Goal: Task Accomplishment & Management: Manage account settings

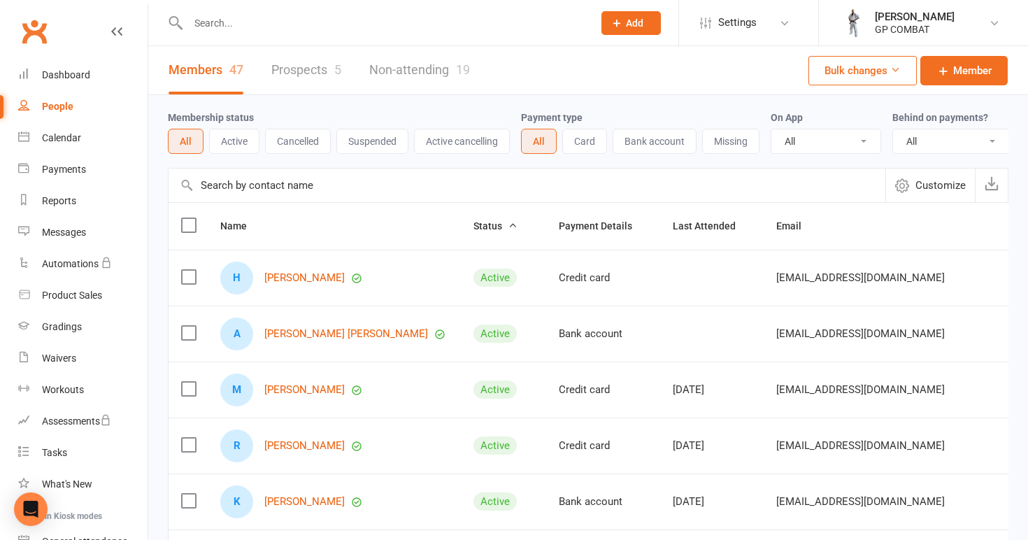
select select "100"
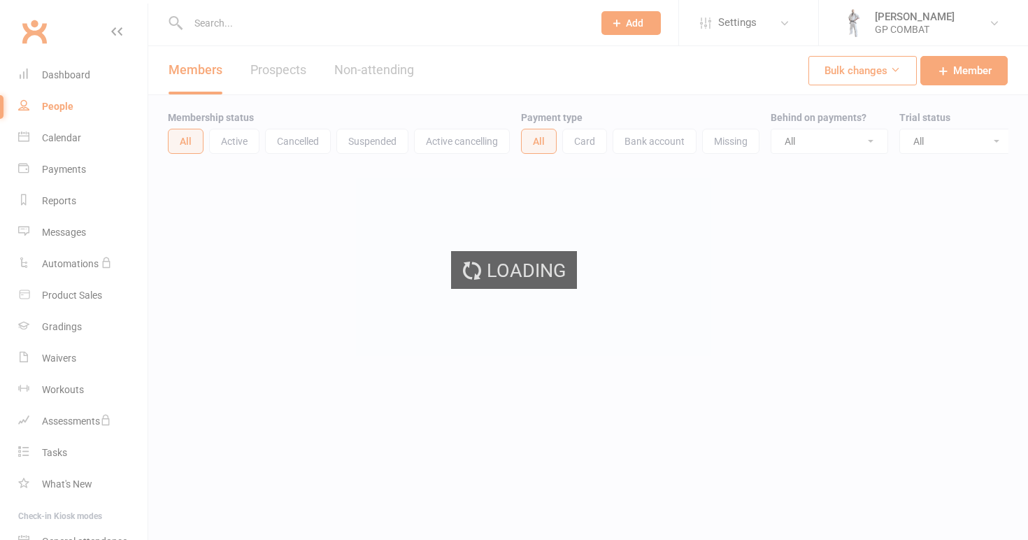
select select "100"
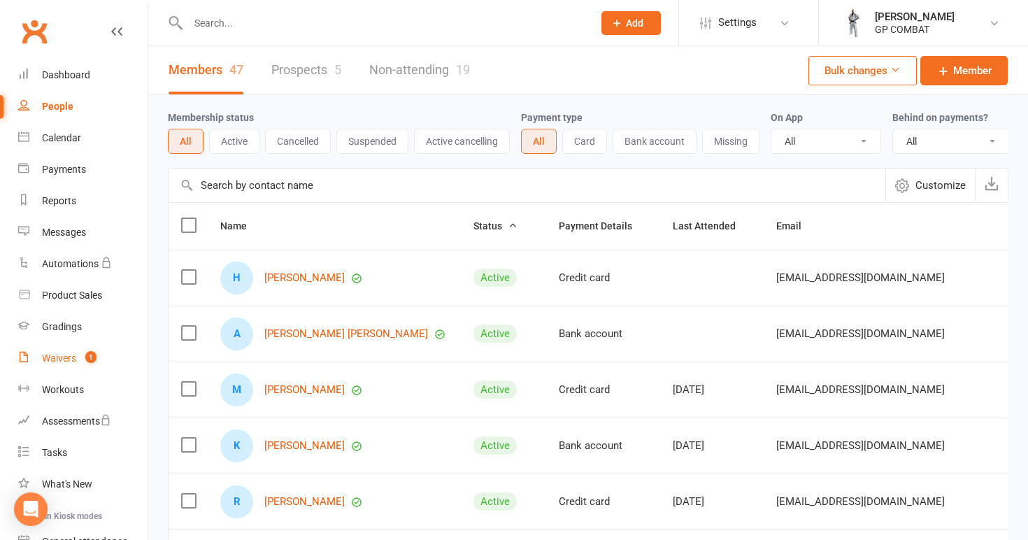
click at [66, 357] on div "Waivers" at bounding box center [59, 357] width 34 height 11
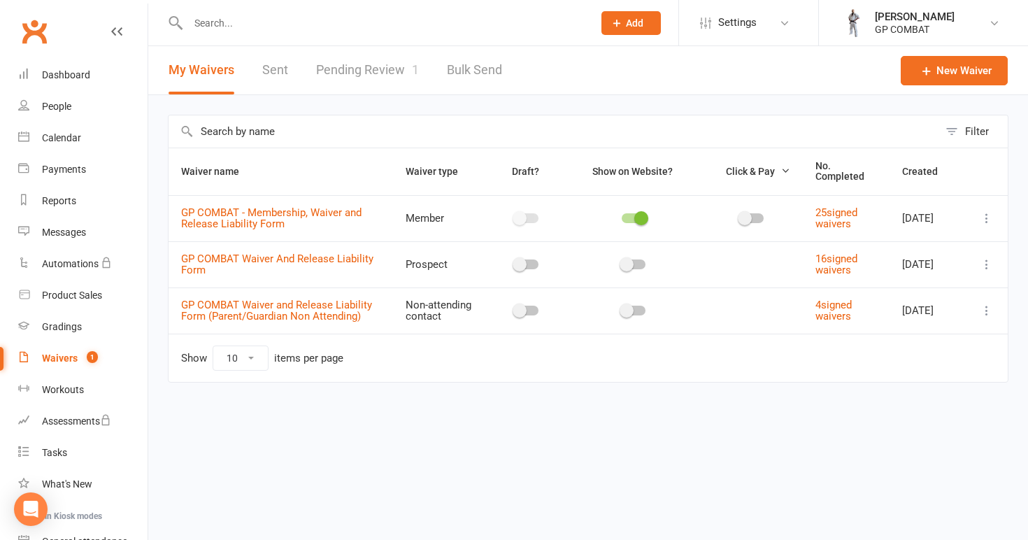
click at [376, 77] on link "Pending Review 1" at bounding box center [367, 70] width 103 height 48
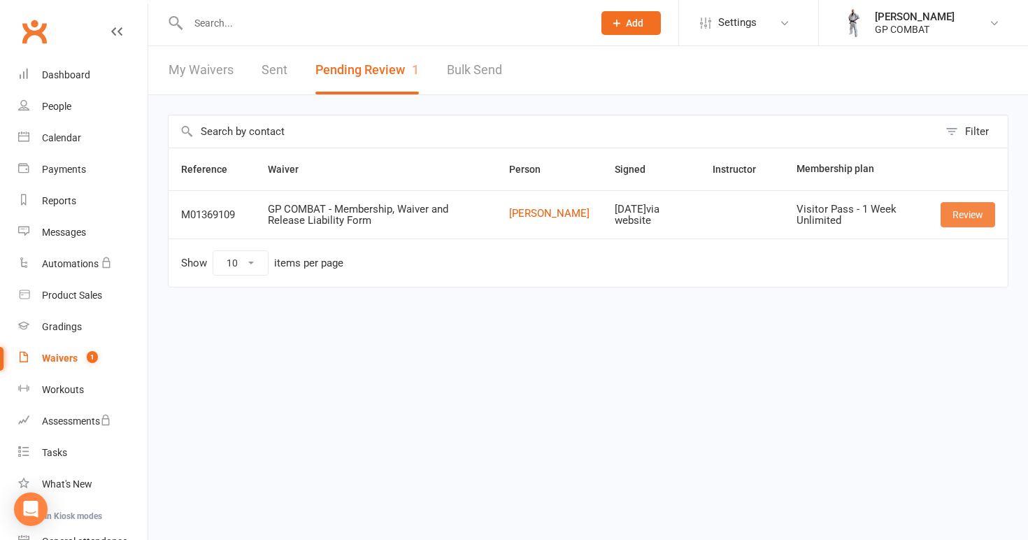
click at [968, 214] on link "Review" at bounding box center [968, 214] width 55 height 25
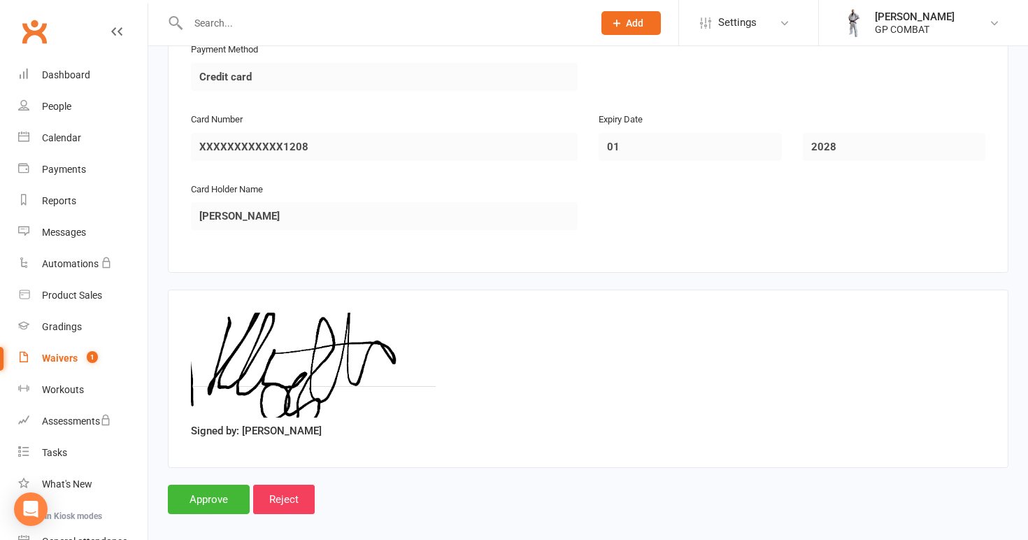
scroll to position [1703, 0]
click at [210, 485] on input "Approve" at bounding box center [209, 499] width 82 height 29
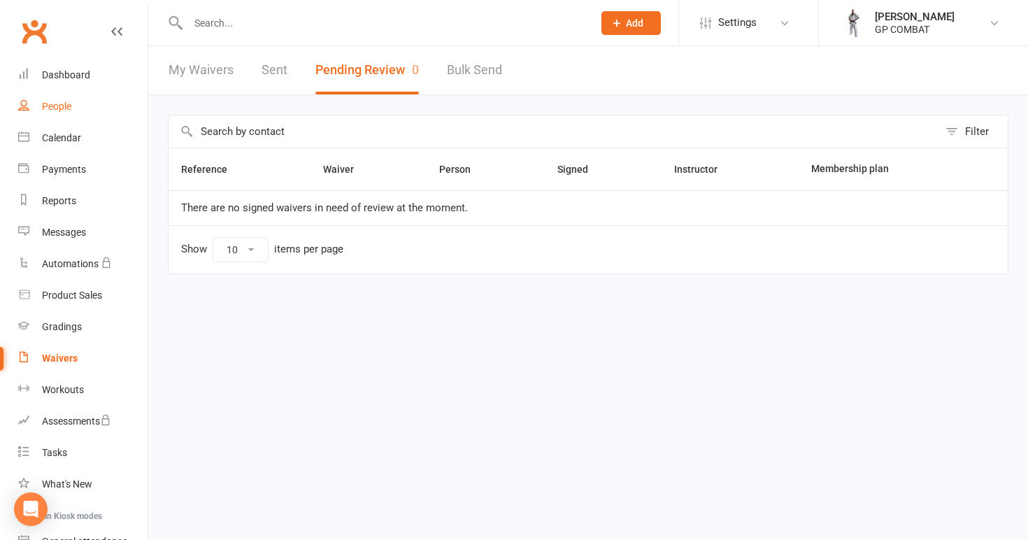
click at [80, 111] on link "People" at bounding box center [82, 106] width 129 height 31
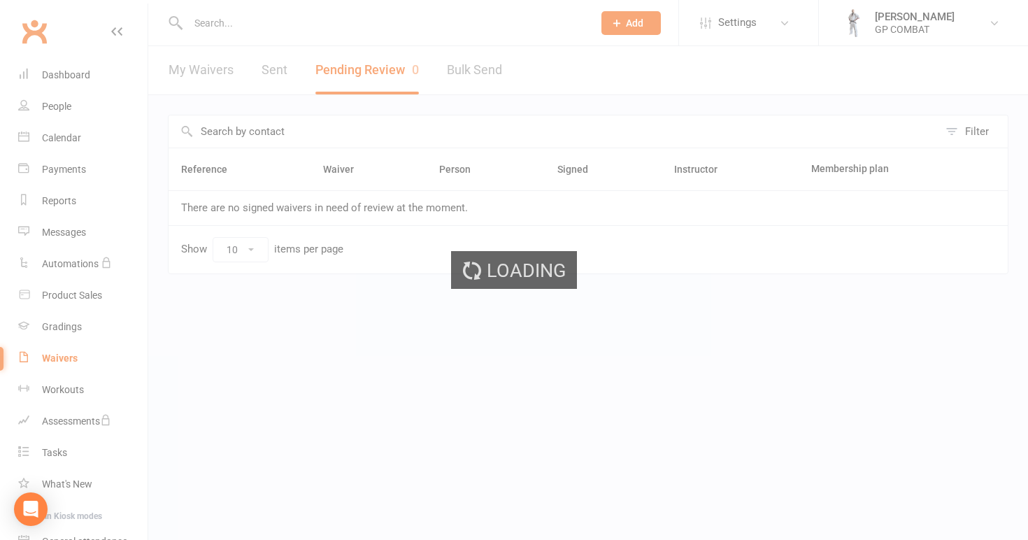
select select "100"
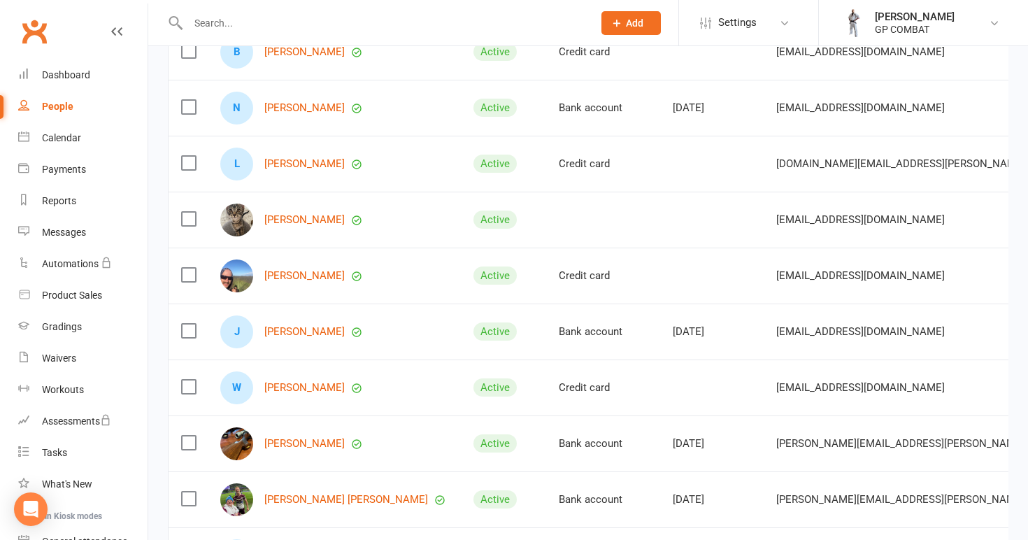
scroll to position [851, 0]
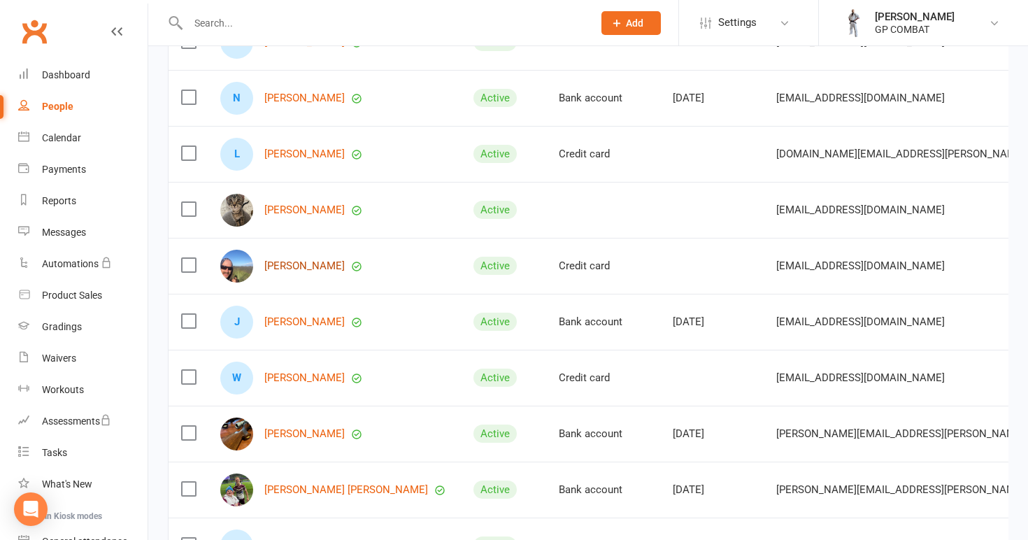
click at [299, 269] on link "[PERSON_NAME]" at bounding box center [304, 266] width 80 height 12
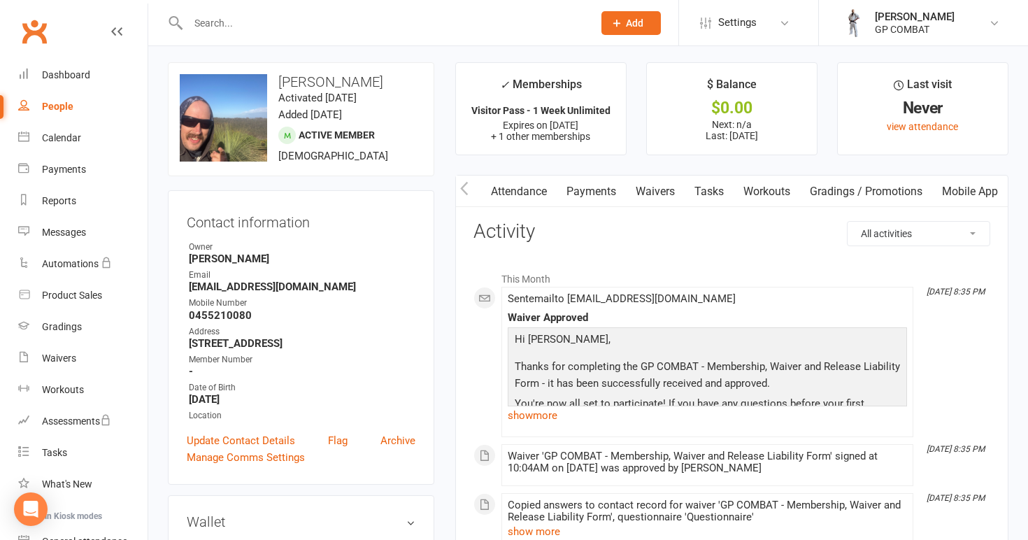
scroll to position [0, 142]
click at [962, 194] on link "Mobile App" at bounding box center [970, 192] width 76 height 32
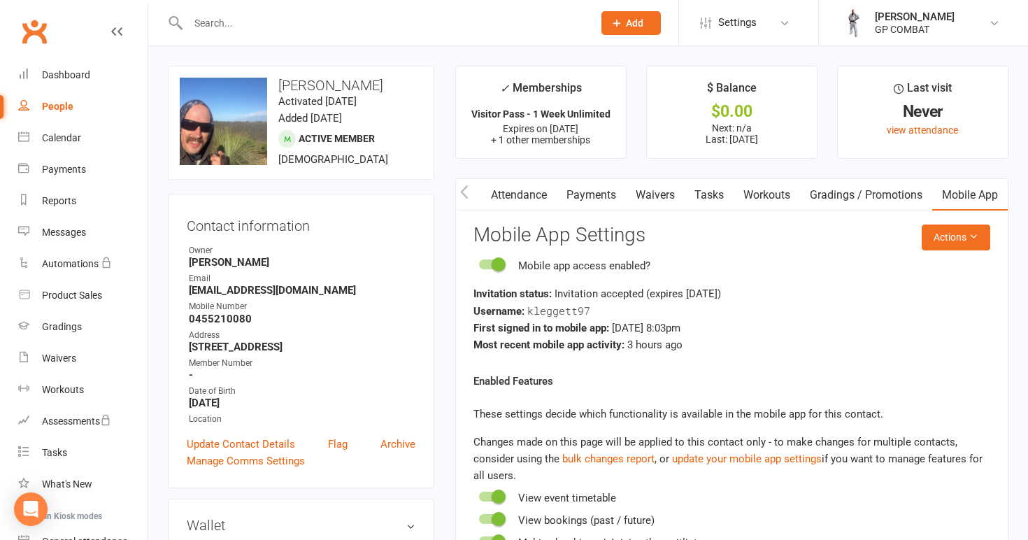
click at [48, 105] on div "People" at bounding box center [57, 106] width 31 height 11
select select "100"
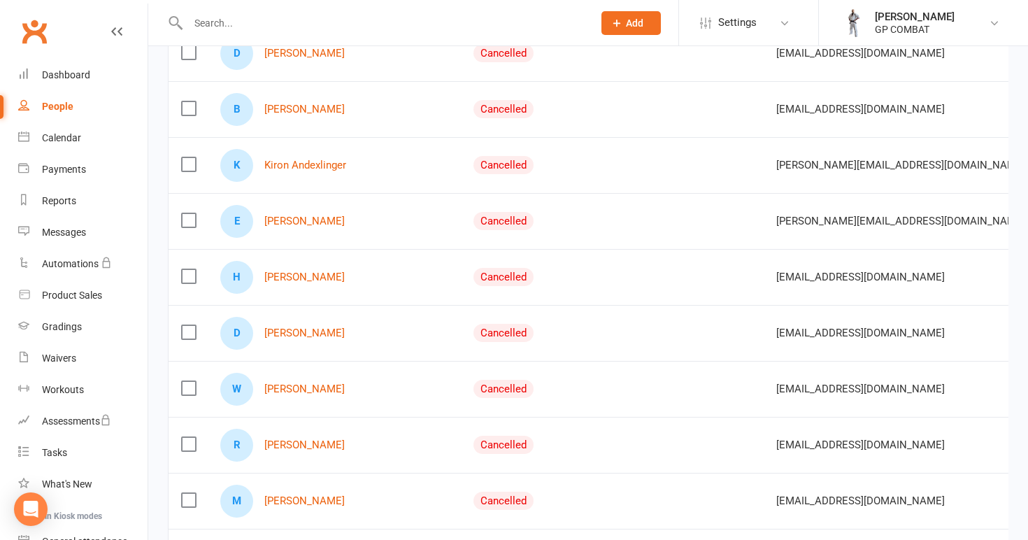
scroll to position [2128, 0]
click at [292, 278] on link "[PERSON_NAME]" at bounding box center [304, 276] width 80 height 12
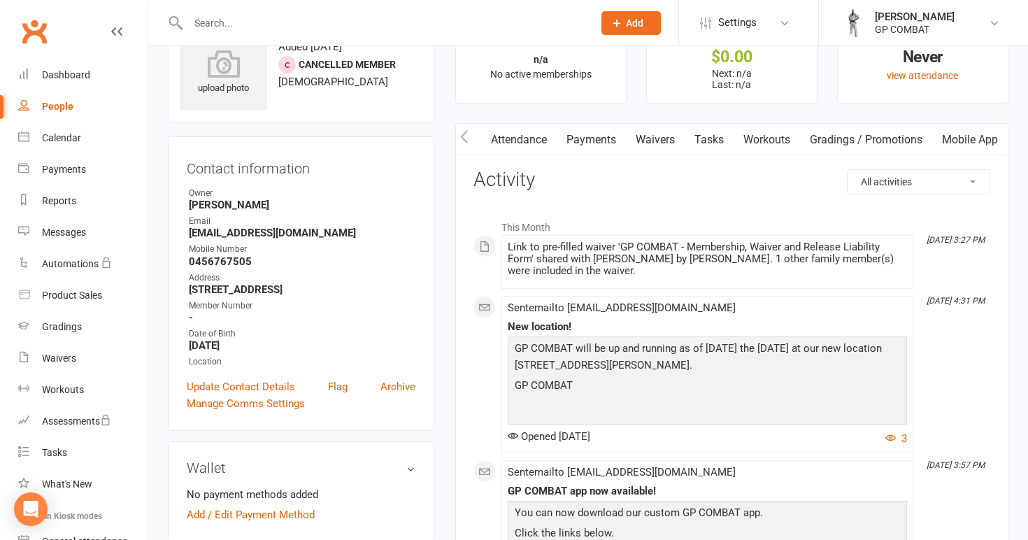
scroll to position [0, 142]
click at [957, 139] on link "Mobile App" at bounding box center [970, 140] width 76 height 32
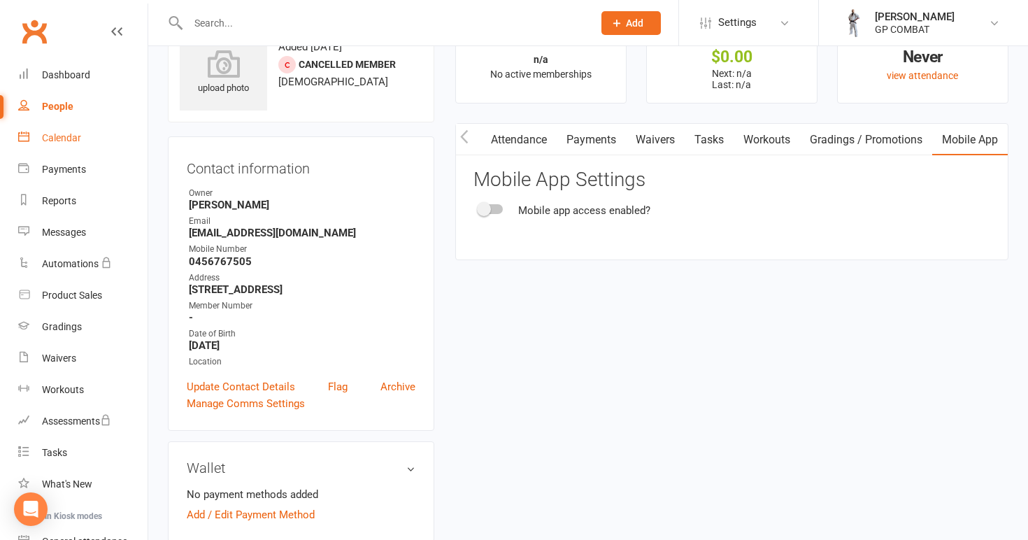
click at [69, 143] on link "Calendar" at bounding box center [82, 137] width 129 height 31
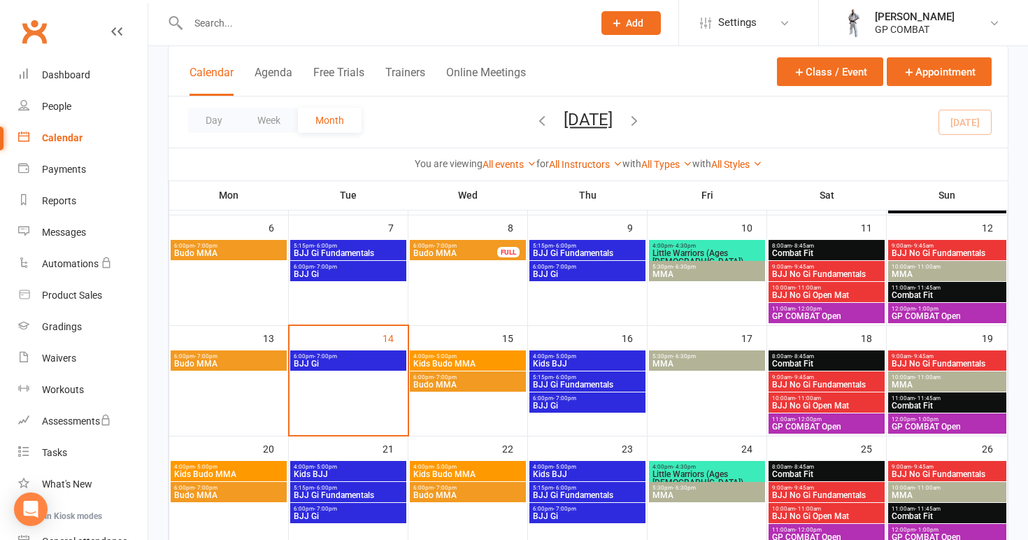
scroll to position [214, 0]
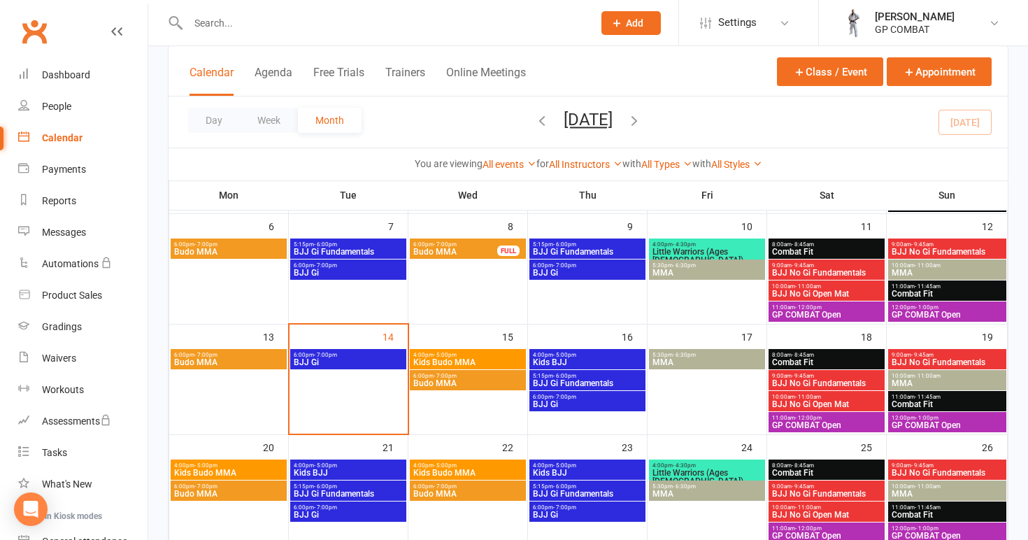
click at [369, 357] on span "6:00pm - 7:00pm" at bounding box center [348, 355] width 110 height 6
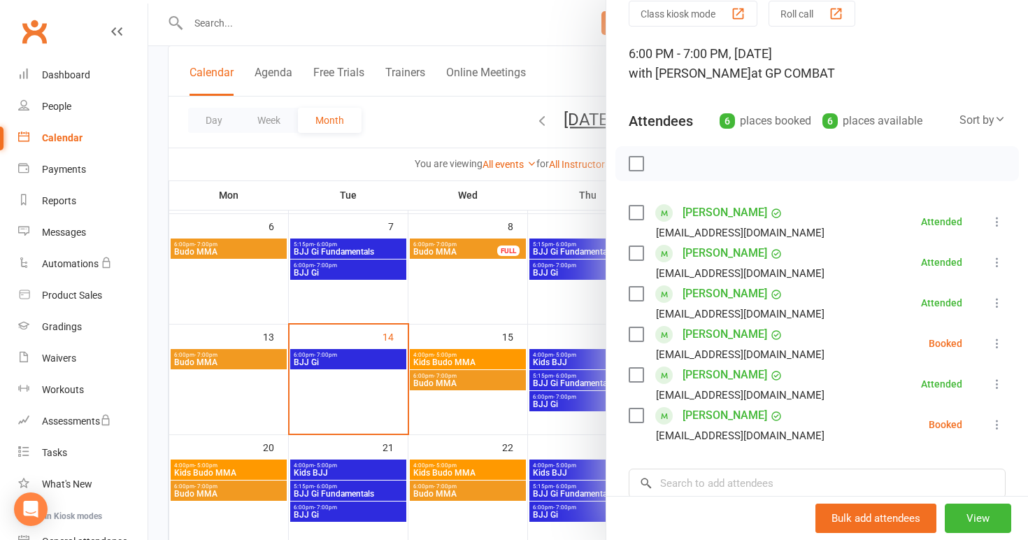
scroll to position [62, 0]
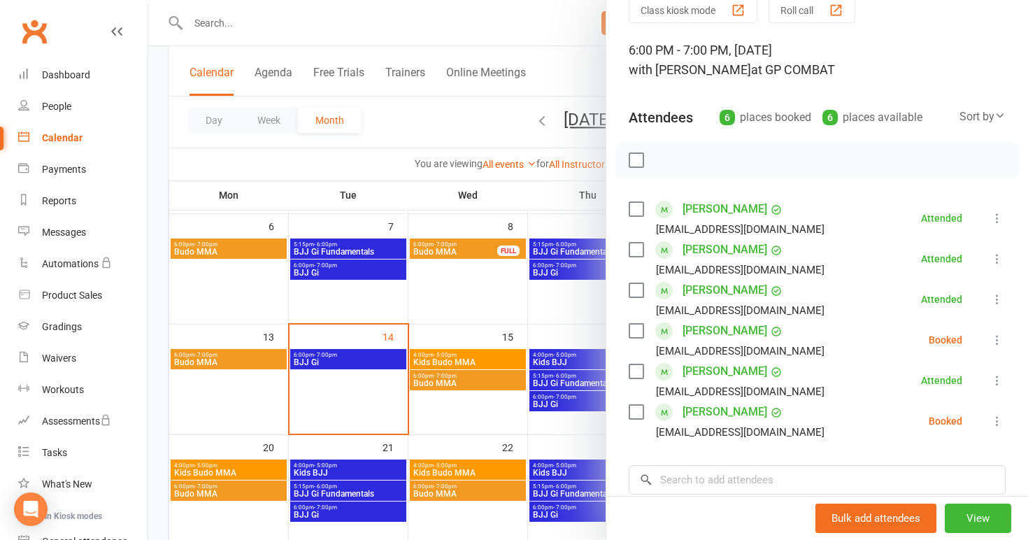
click at [999, 340] on icon at bounding box center [997, 340] width 14 height 14
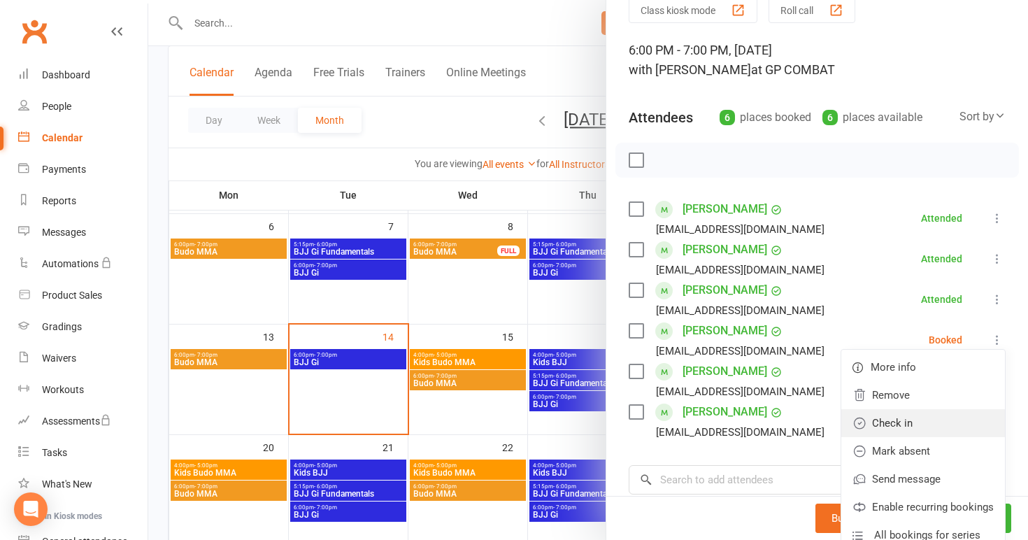
click at [910, 423] on link "Check in" at bounding box center [923, 423] width 164 height 28
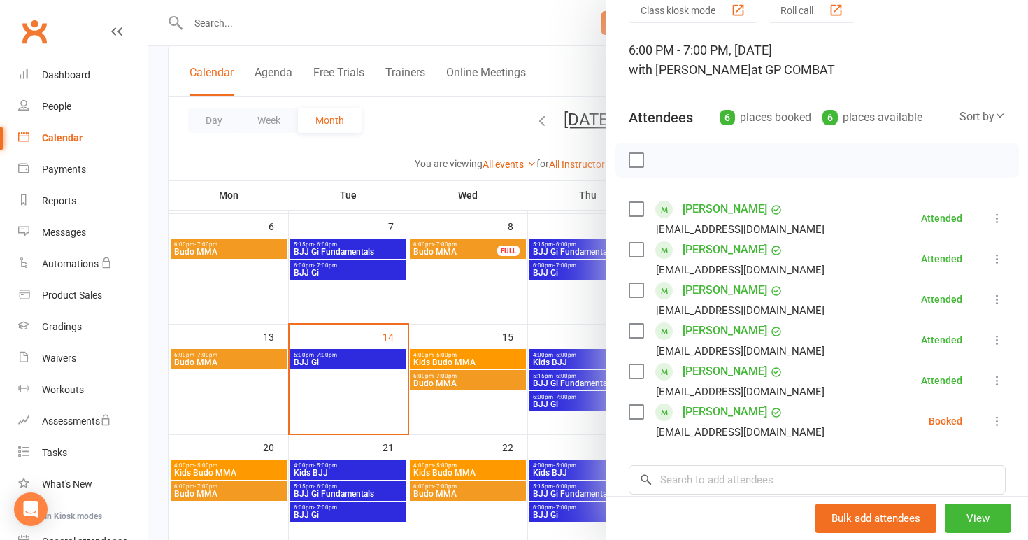
click at [995, 424] on icon at bounding box center [997, 421] width 14 height 14
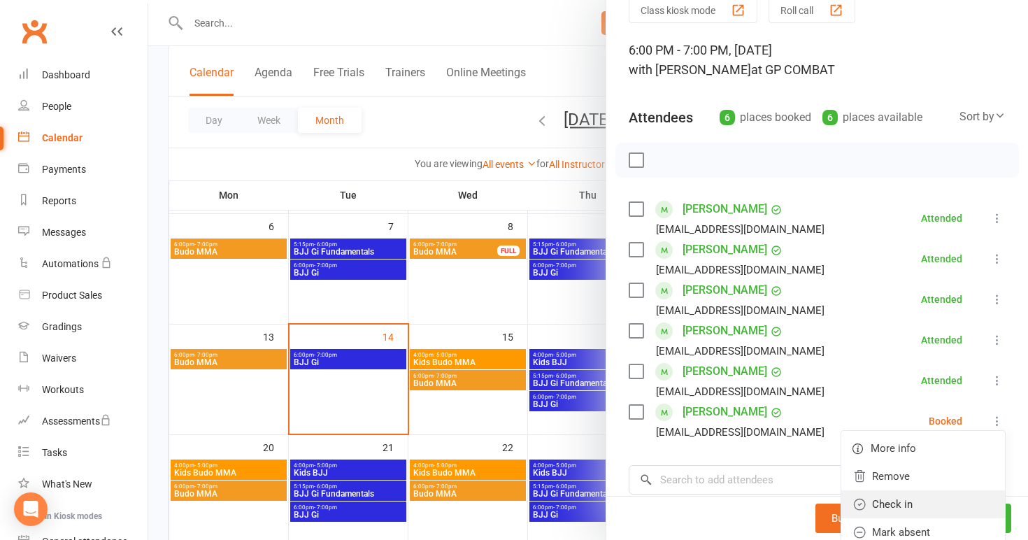
click at [930, 506] on link "Check in" at bounding box center [923, 504] width 164 height 28
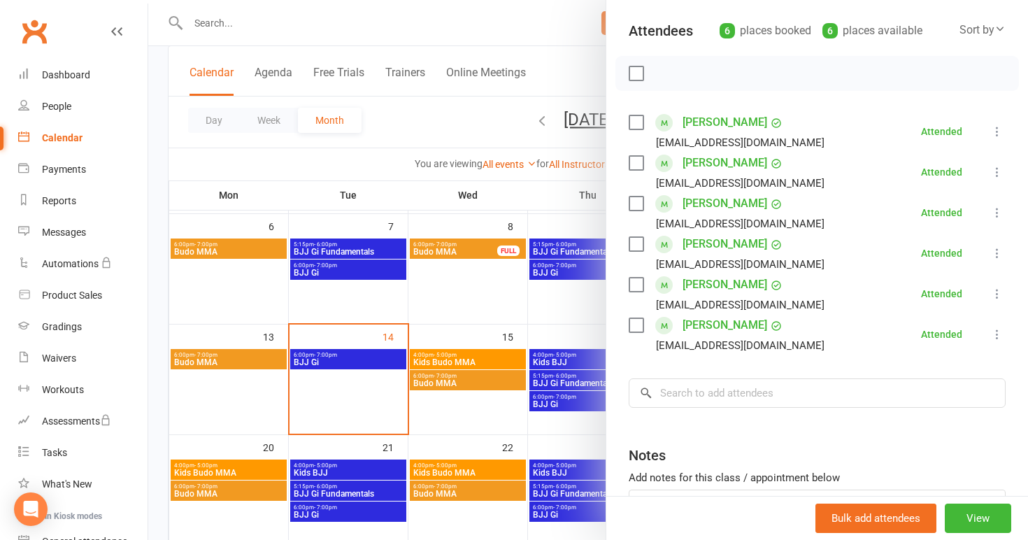
scroll to position [148, 0]
click at [471, 420] on div at bounding box center [588, 270] width 880 height 540
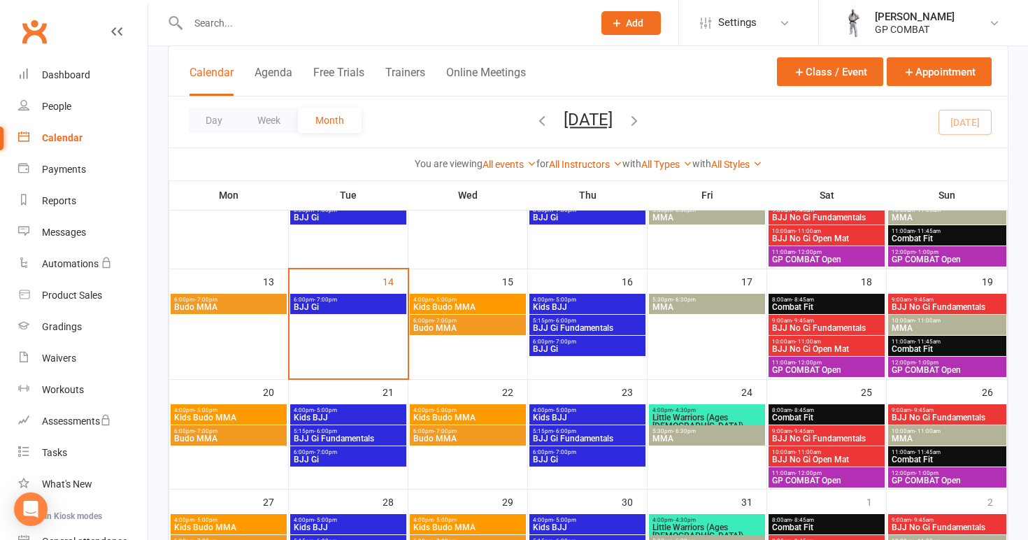
scroll to position [270, 0]
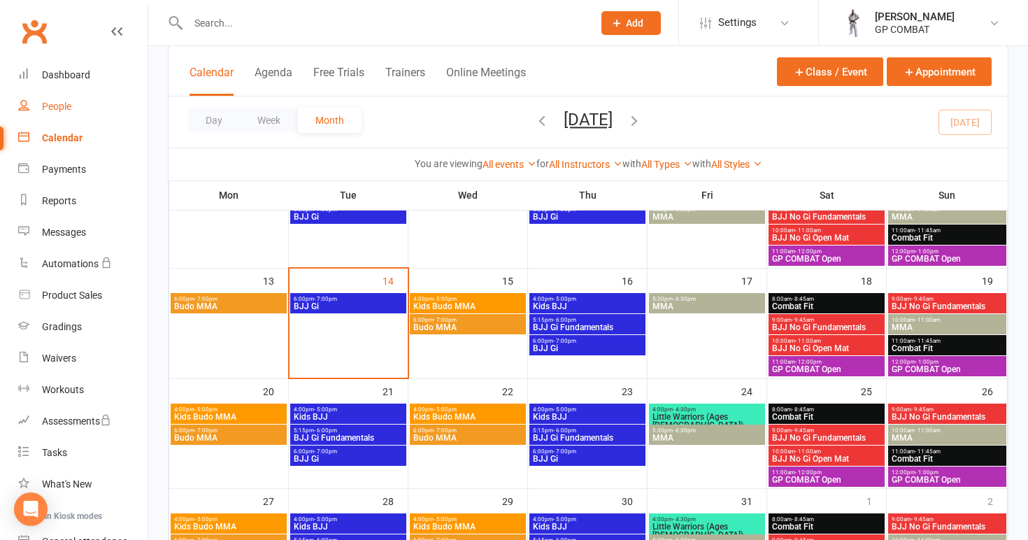
click at [74, 105] on link "People" at bounding box center [82, 106] width 129 height 31
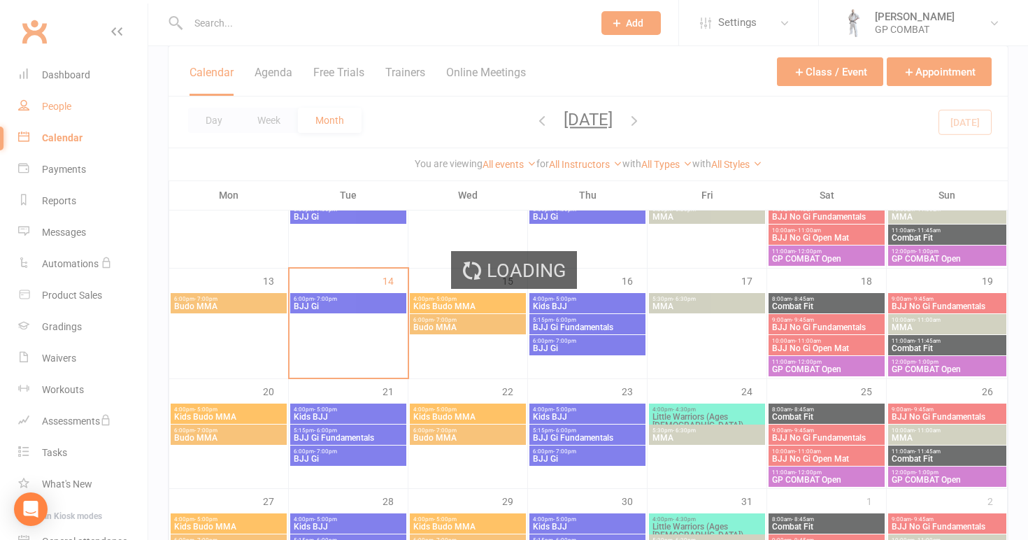
select select "100"
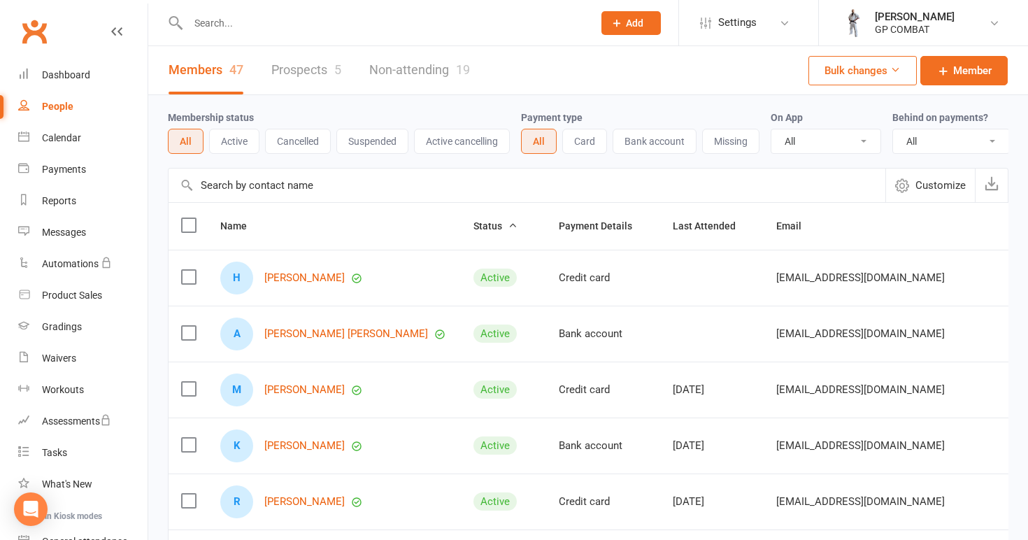
click at [234, 145] on button "Active" at bounding box center [234, 141] width 50 height 25
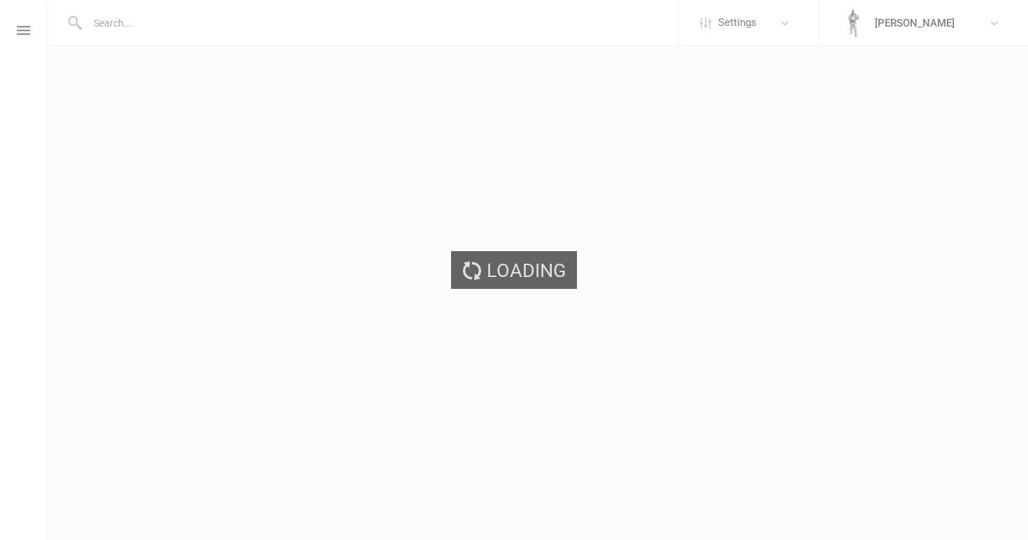
select select "100"
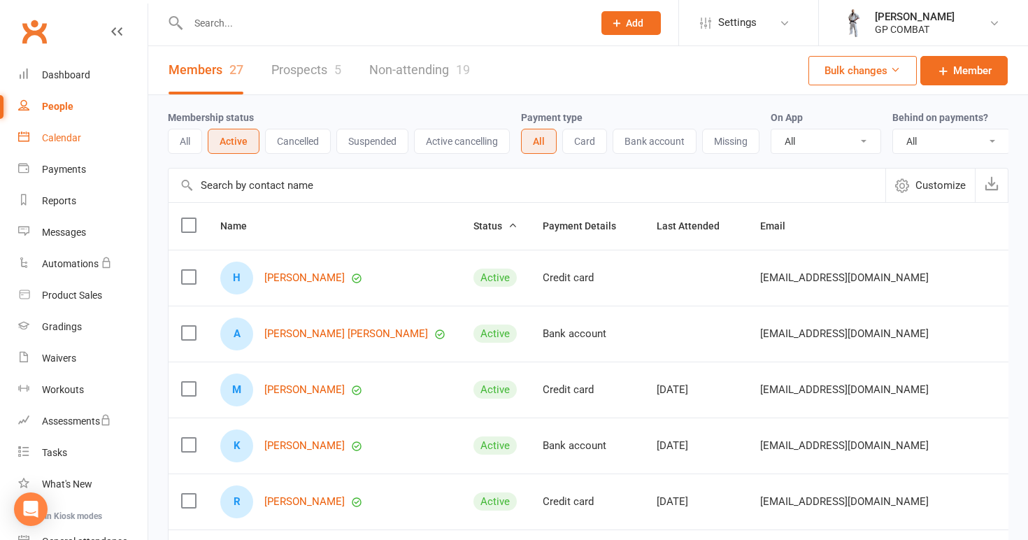
click at [98, 143] on link "Calendar" at bounding box center [82, 137] width 129 height 31
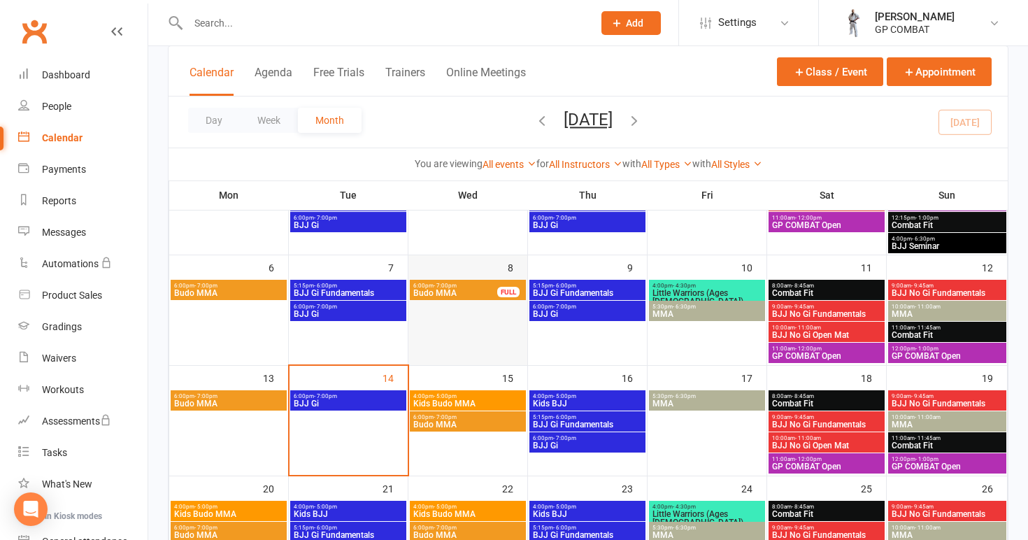
scroll to position [175, 0]
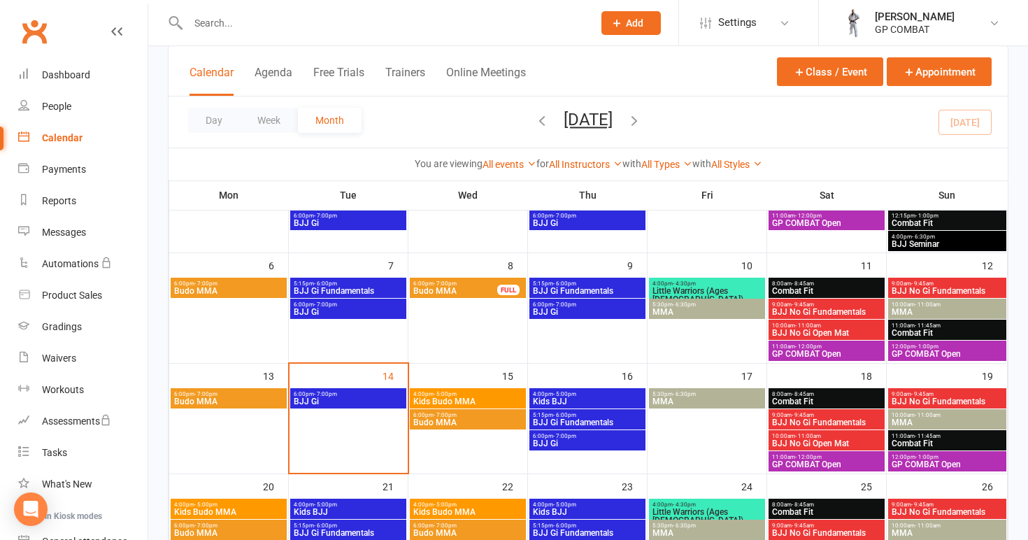
click at [459, 399] on span "Kids Budo MMA" at bounding box center [468, 401] width 110 height 8
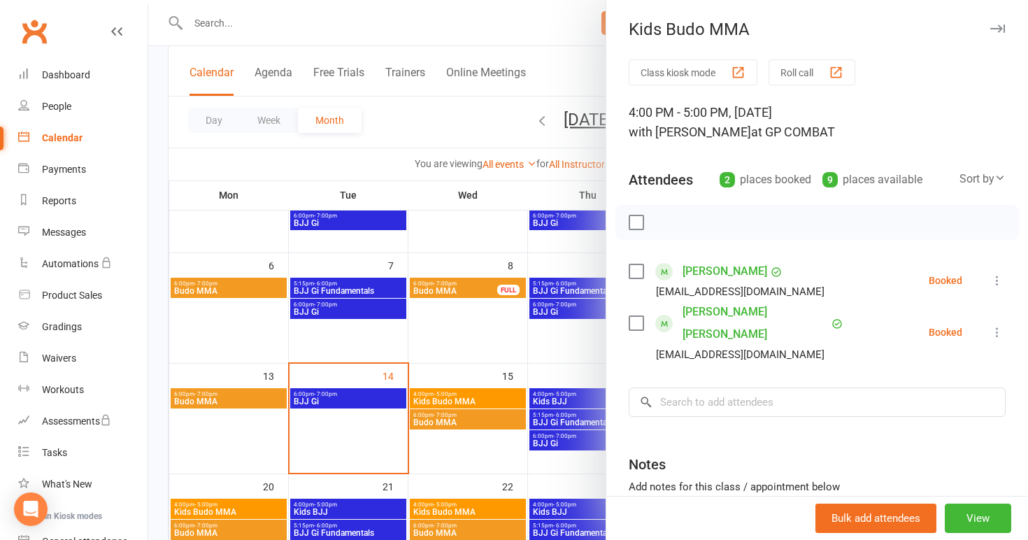
click at [449, 359] on div at bounding box center [588, 270] width 880 height 540
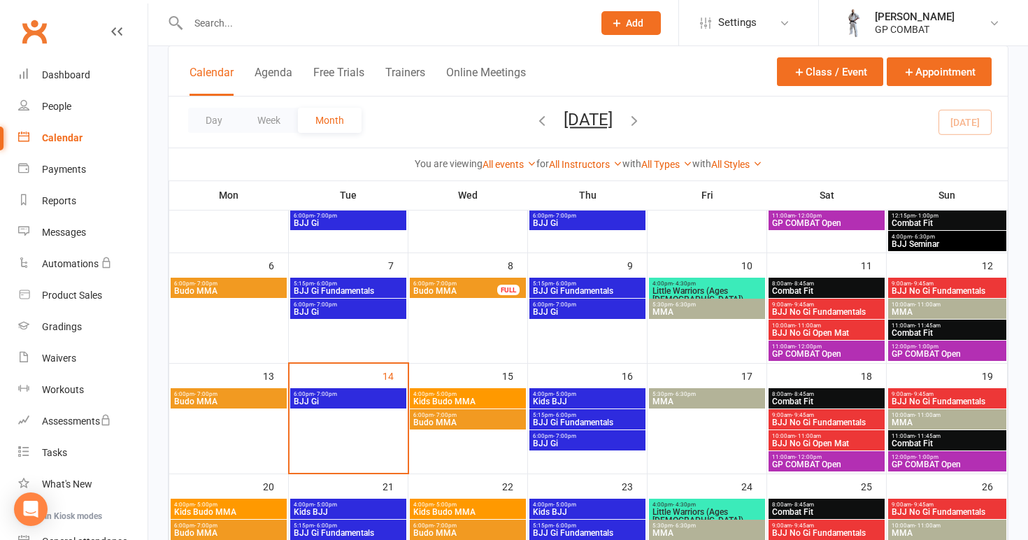
click at [456, 424] on span "Budo MMA" at bounding box center [468, 422] width 110 height 8
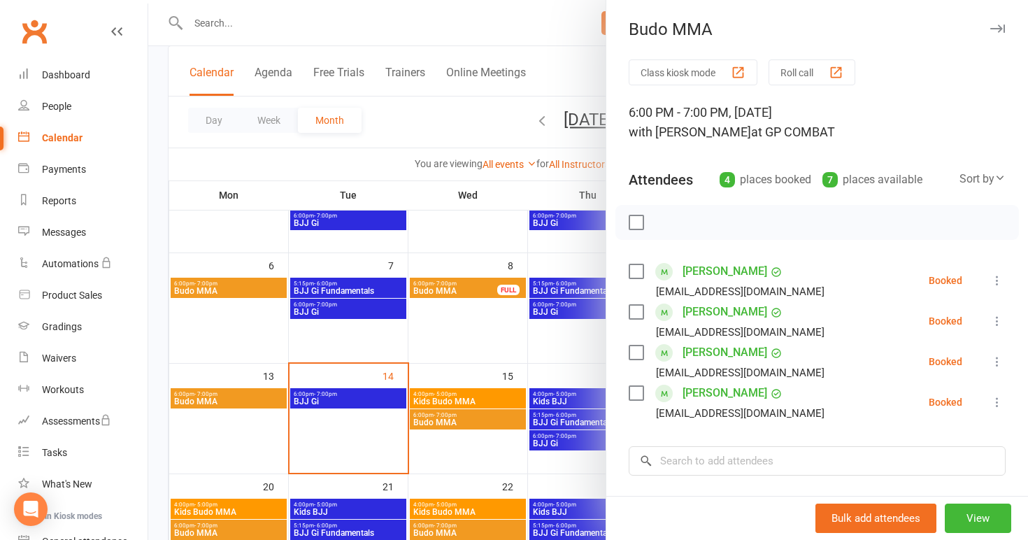
click at [459, 355] on div at bounding box center [588, 270] width 880 height 540
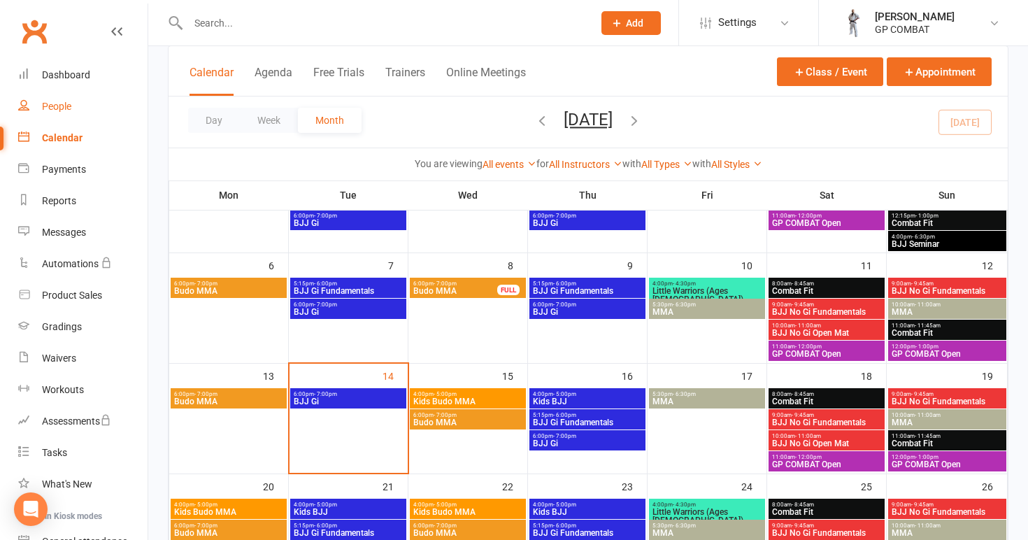
click at [66, 111] on div "People" at bounding box center [56, 106] width 29 height 11
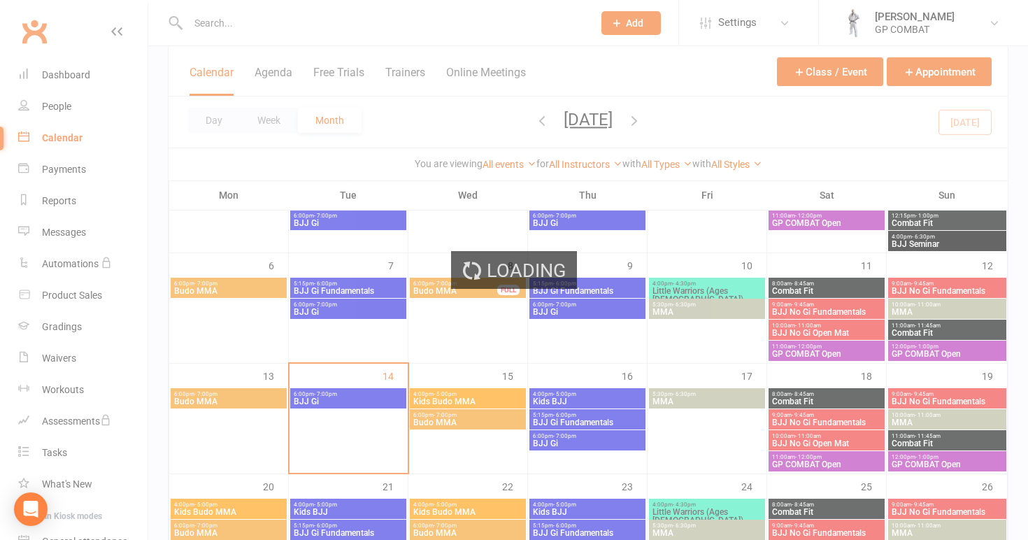
select select "100"
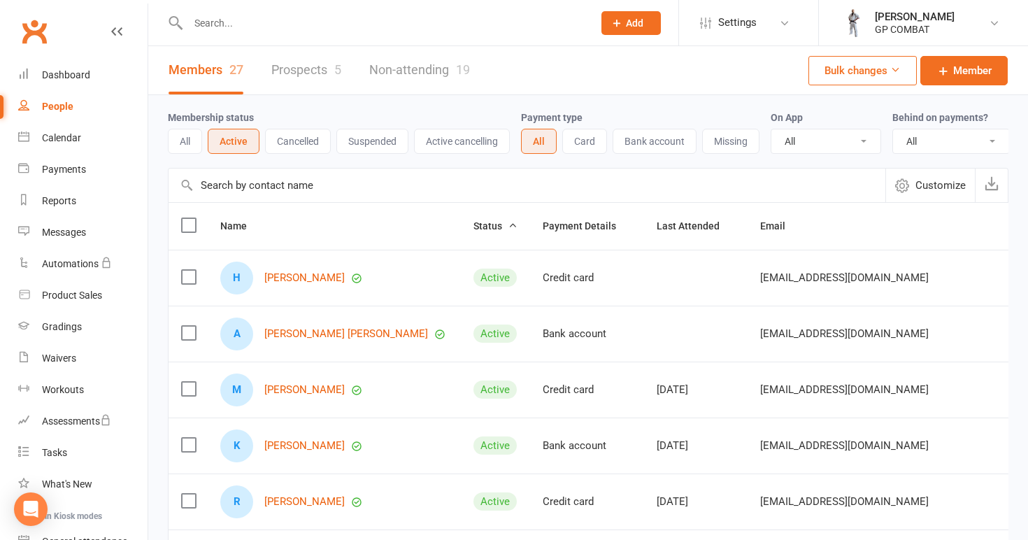
click at [188, 143] on button "All" at bounding box center [185, 141] width 34 height 25
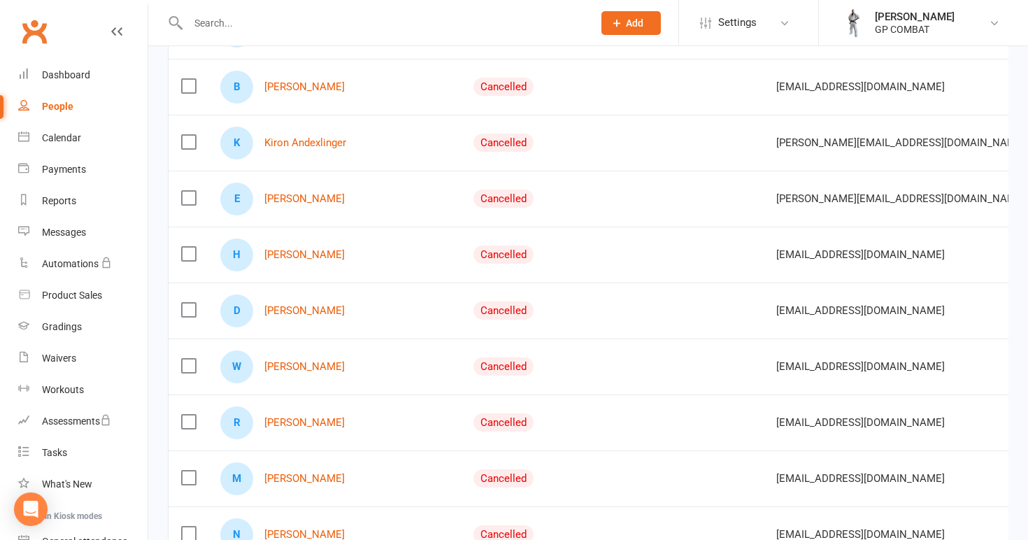
scroll to position [2157, 0]
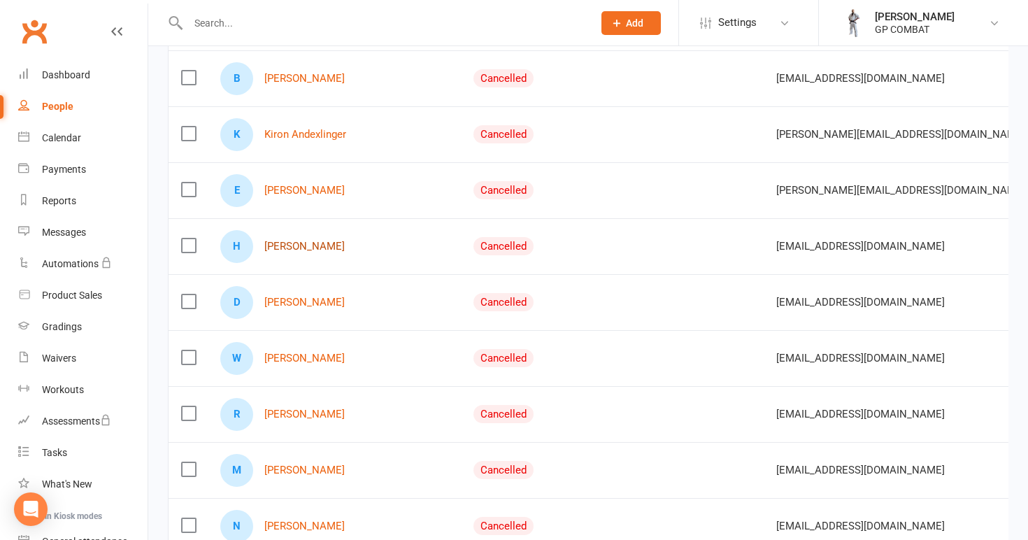
click at [292, 245] on link "[PERSON_NAME]" at bounding box center [304, 247] width 80 height 12
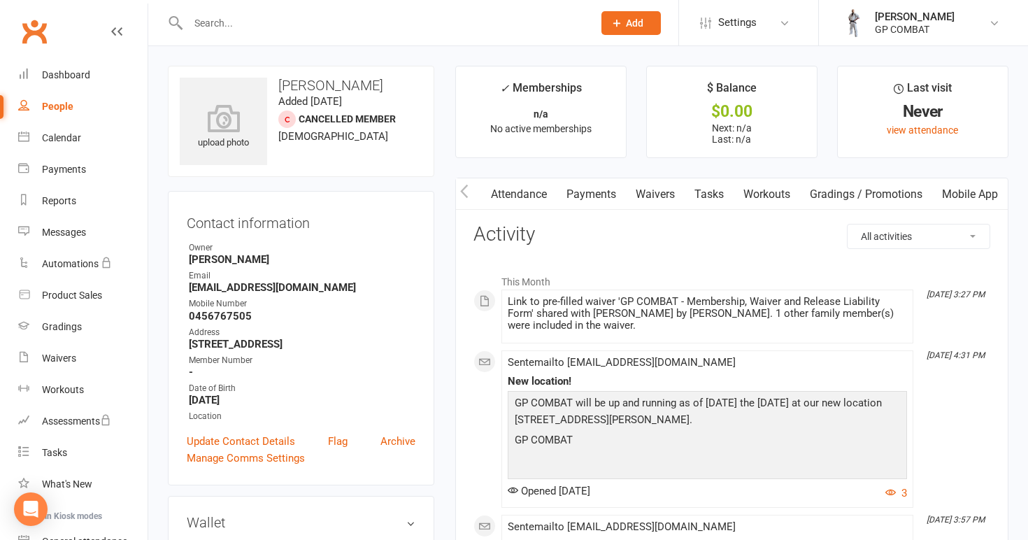
scroll to position [0, 142]
click at [967, 192] on link "Mobile App" at bounding box center [970, 194] width 76 height 32
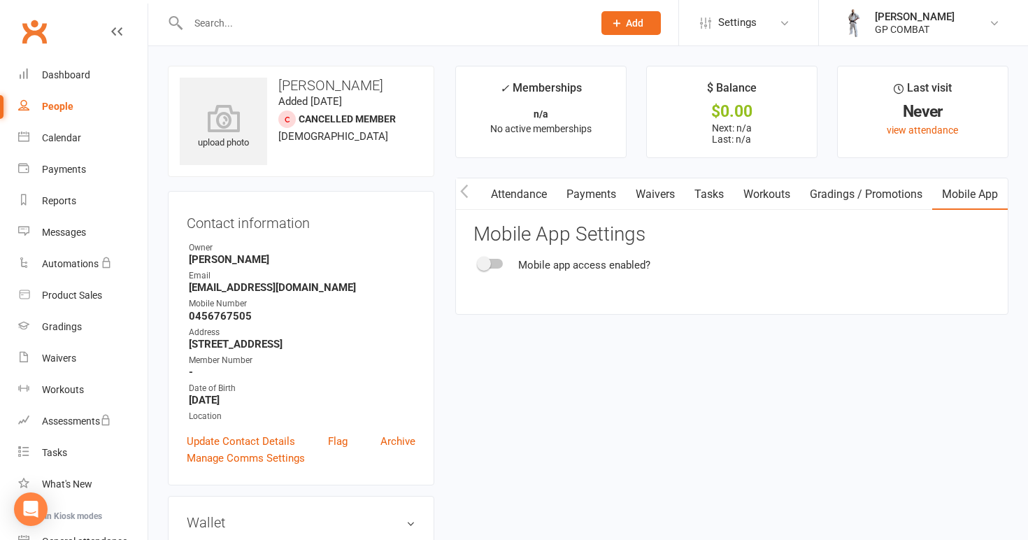
click at [525, 188] on link "Attendance" at bounding box center [519, 194] width 76 height 32
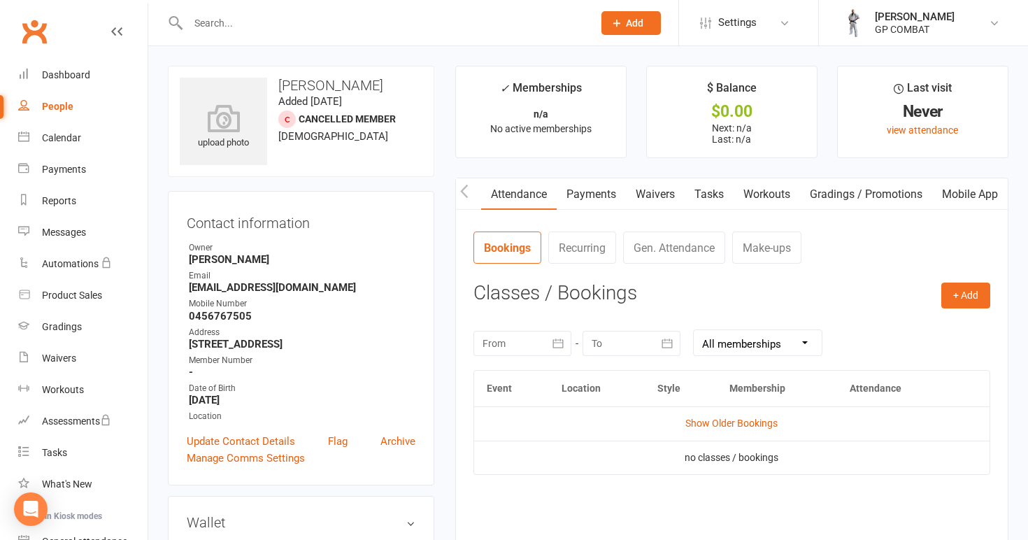
click at [64, 101] on div "People" at bounding box center [57, 106] width 31 height 11
select select "100"
